Goal: Navigation & Orientation: Understand site structure

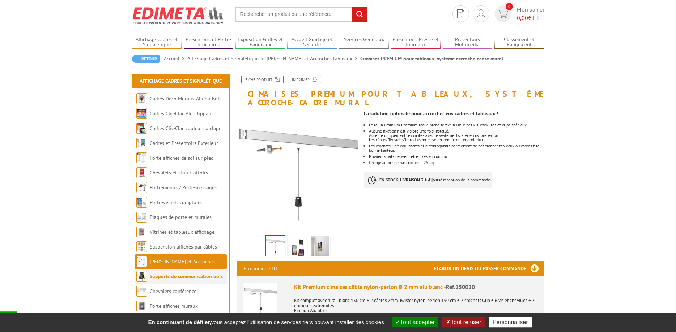
scroll to position [74, 0]
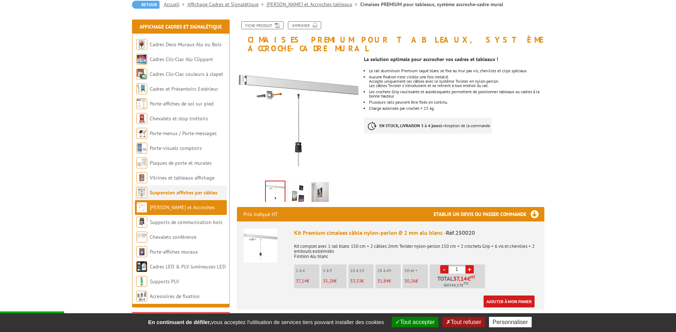
click at [183, 190] on link "Suspension affiches par câbles" at bounding box center [184, 192] width 68 height 7
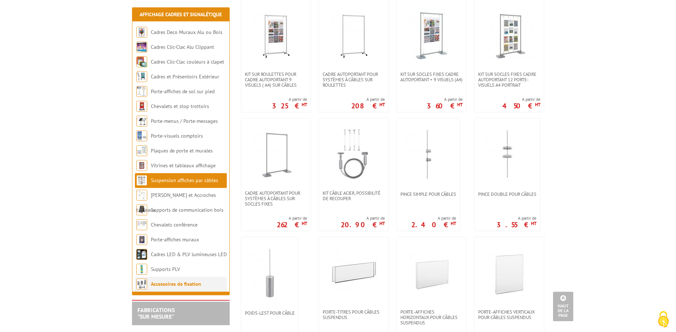
scroll to position [406, 0]
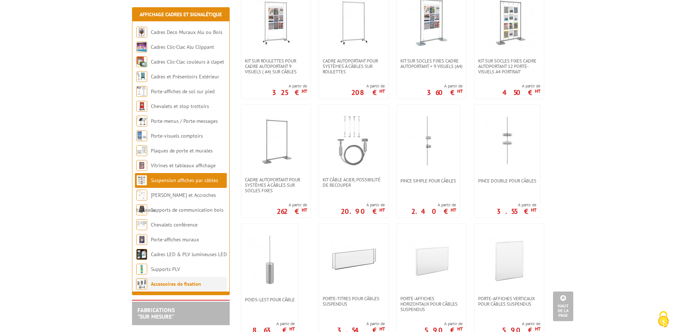
click at [169, 284] on link "Accessoires de fixation" at bounding box center [176, 284] width 50 height 7
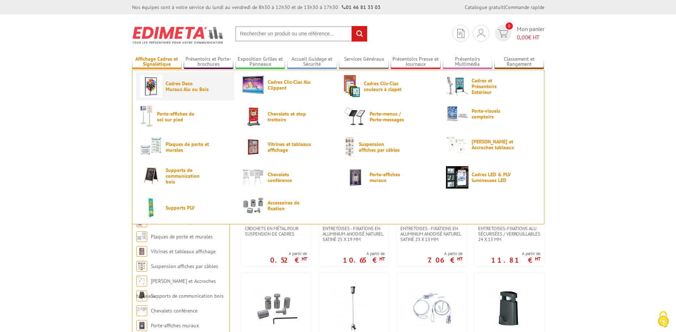
click at [193, 89] on span "Cadres Deco Muraux Alu ou Bois" at bounding box center [187, 87] width 43 height 12
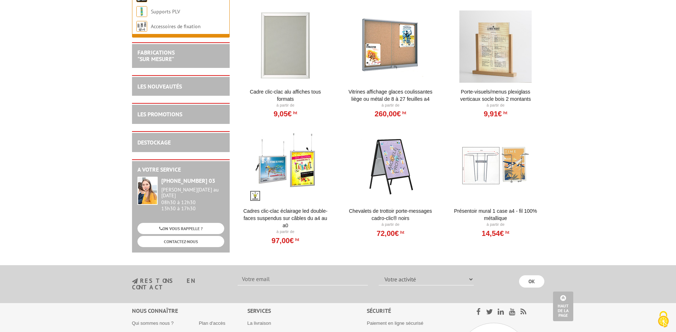
scroll to position [774, 0]
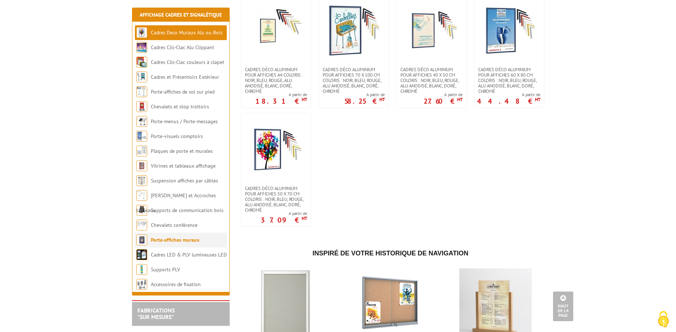
click at [170, 237] on link "Porte-affiches muraux" at bounding box center [175, 240] width 48 height 7
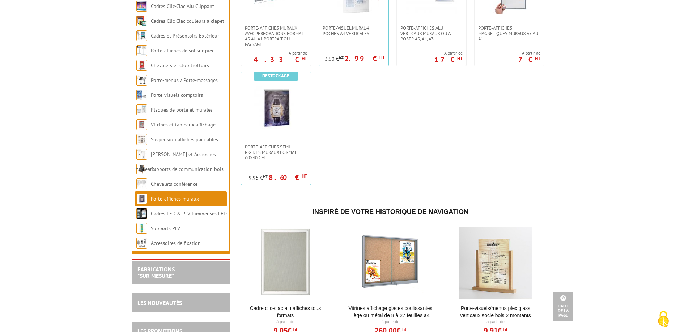
scroll to position [700, 0]
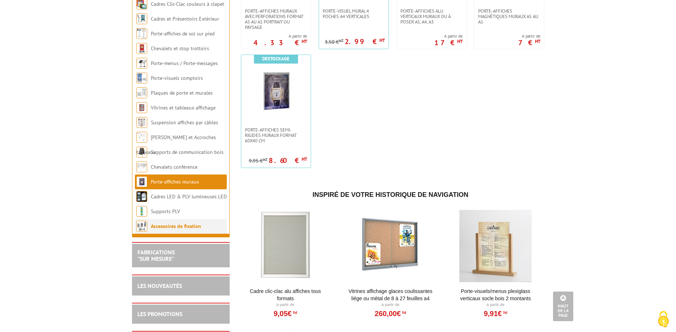
click at [175, 230] on link "Accessoires de fixation" at bounding box center [176, 226] width 50 height 7
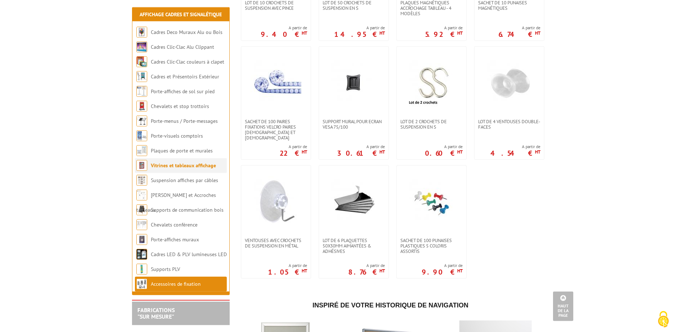
scroll to position [463, 0]
